Goal: Information Seeking & Learning: Find specific fact

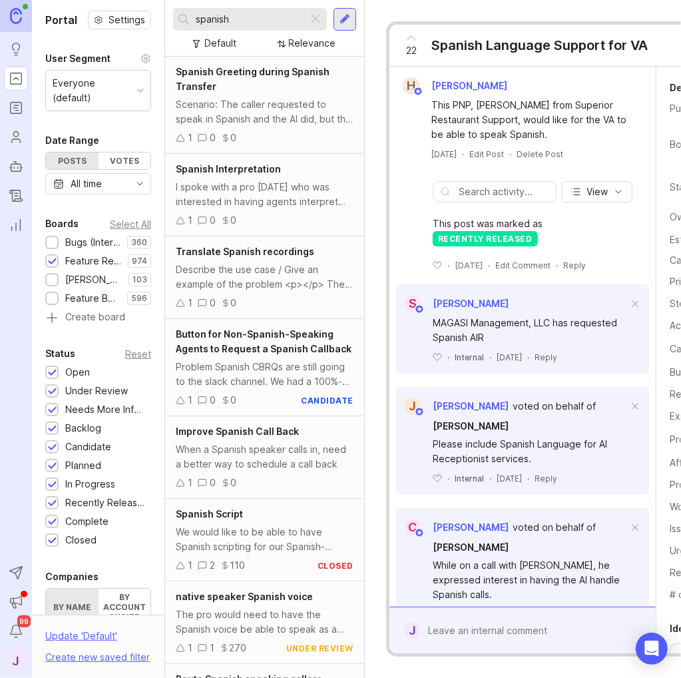
drag, startPoint x: 235, startPoint y: 16, endPoint x: 83, endPoint y: 18, distance: 152.5
click at [83, 18] on div "Portal Settings User Segment Everyone (default) Date Range Posts Votes All time…" at bounding box center [356, 339] width 649 height 678
click at [51, 242] on div at bounding box center [52, 243] width 9 height 10
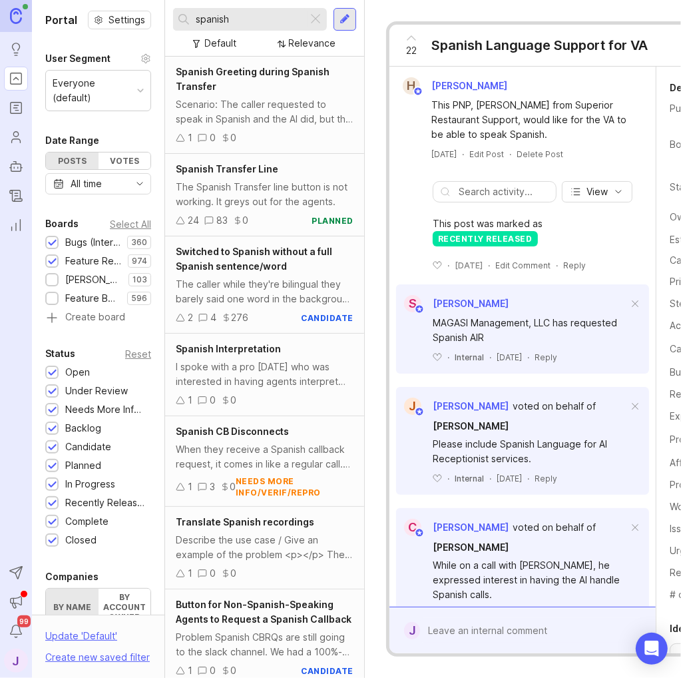
click at [51, 260] on div at bounding box center [52, 262] width 9 height 10
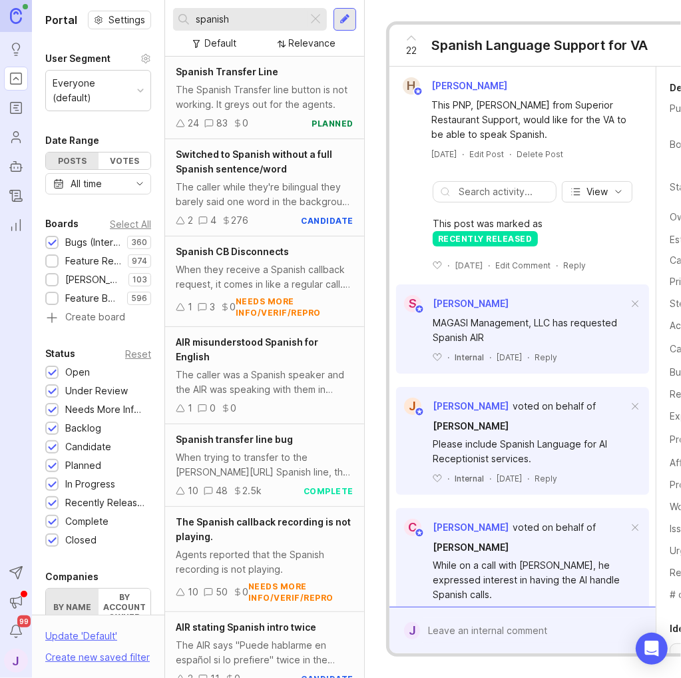
click at [314, 19] on div at bounding box center [316, 19] width 16 height 17
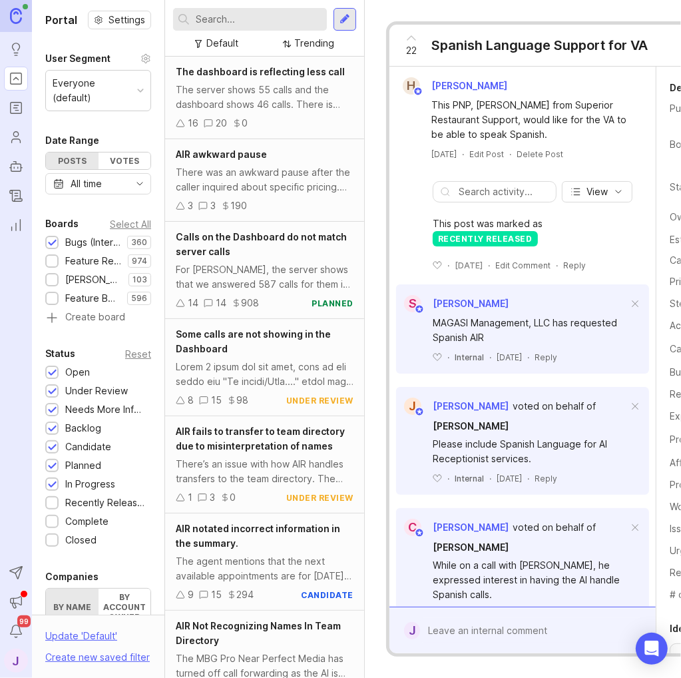
click at [282, 19] on input "text" at bounding box center [259, 19] width 126 height 15
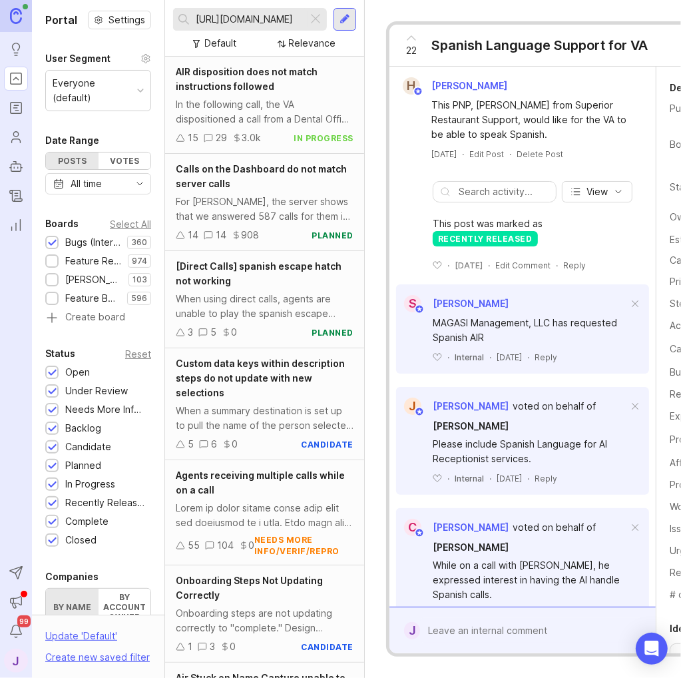
type input "[URL][DOMAIN_NAME]"
click at [271, 99] on div "In the following call, the VA dispositioned a call from a Dental Office as Atto…" at bounding box center [265, 111] width 178 height 29
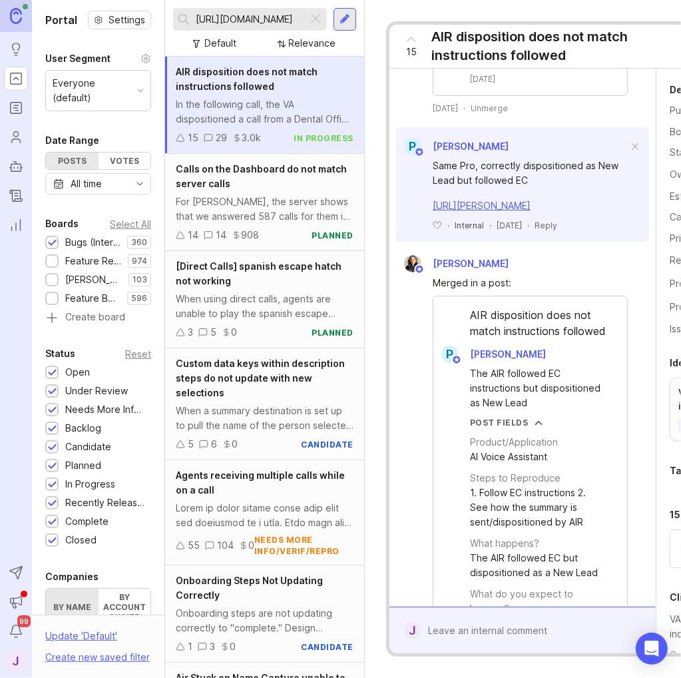
scroll to position [1066, 0]
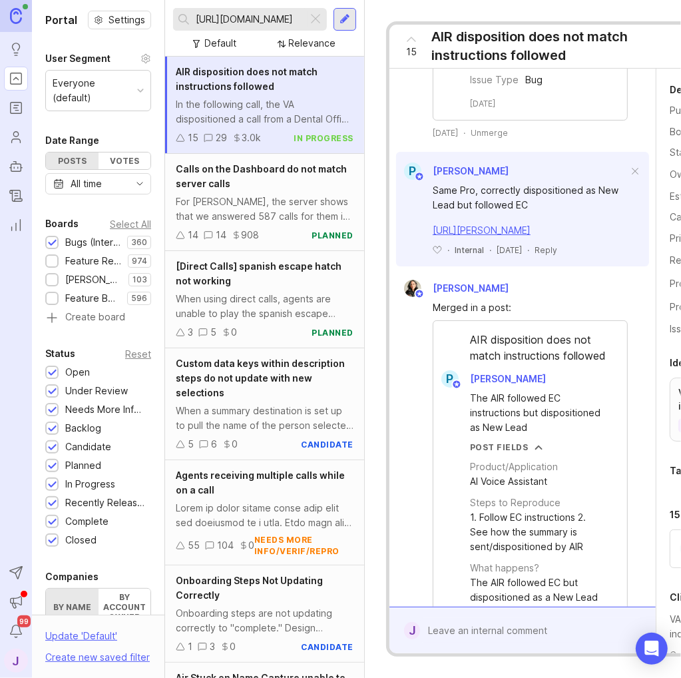
click at [308, 17] on div at bounding box center [316, 19] width 16 height 17
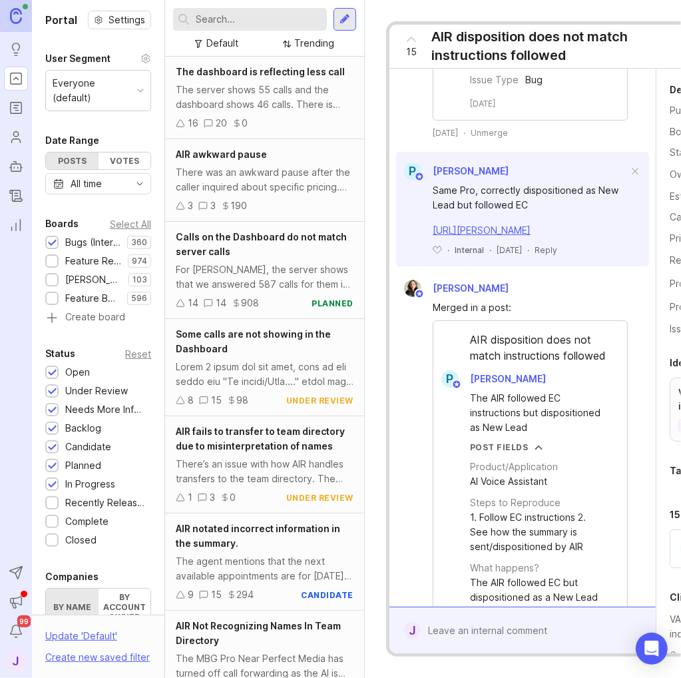
click at [263, 22] on input "text" at bounding box center [259, 19] width 126 height 15
click at [280, 25] on input "text" at bounding box center [259, 19] width 126 height 15
